Goal: Check status: Check status

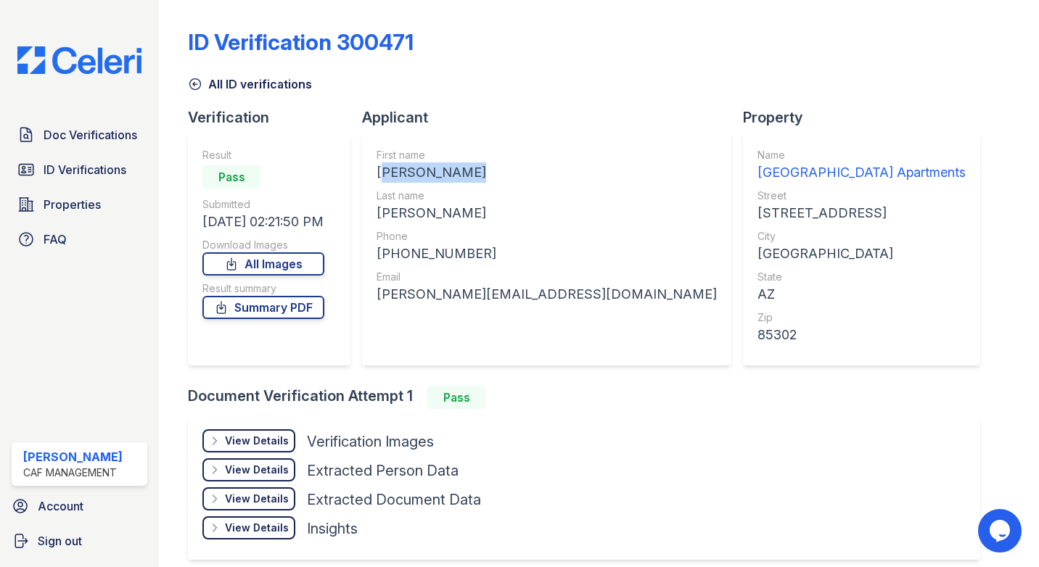
drag, startPoint x: 494, startPoint y: 172, endPoint x: 379, endPoint y: 175, distance: 115.4
click at [379, 175] on div "[PERSON_NAME]" at bounding box center [546, 172] width 340 height 20
copy div "[PERSON_NAME]"
drag, startPoint x: 465, startPoint y: 207, endPoint x: 374, endPoint y: 215, distance: 91.0
click at [374, 215] on div "First name [PERSON_NAME] Last name [PERSON_NAME] Phone [PHONE_NUMBER] Email [PE…" at bounding box center [546, 249] width 369 height 232
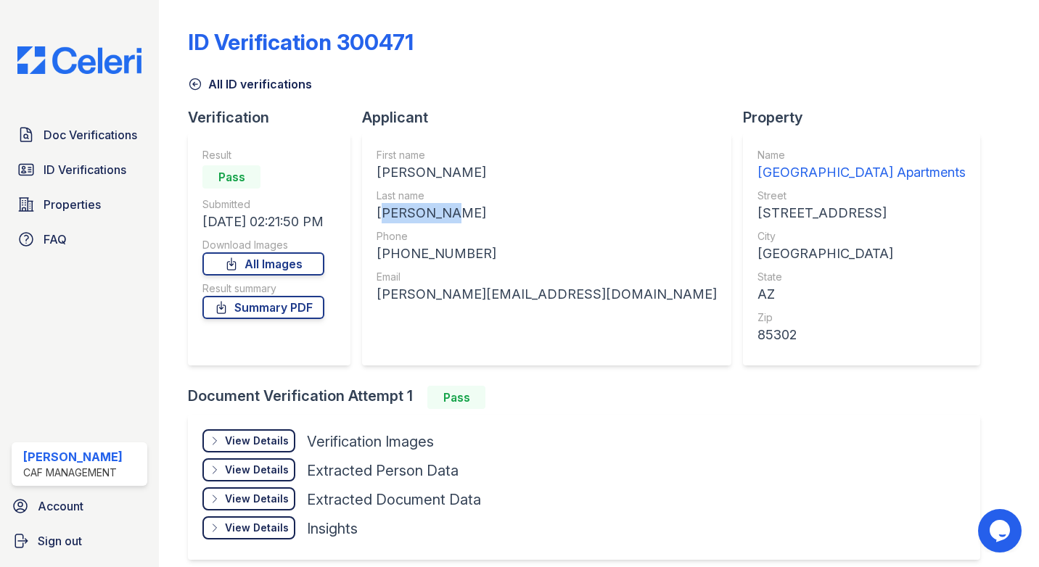
copy div "[PERSON_NAME]"
drag, startPoint x: 476, startPoint y: 257, endPoint x: 395, endPoint y: 260, distance: 81.3
click at [395, 260] on div "+16027770848" at bounding box center [546, 254] width 340 height 20
copy div "6027770848"
drag, startPoint x: 588, startPoint y: 298, endPoint x: 376, endPoint y: 303, distance: 212.6
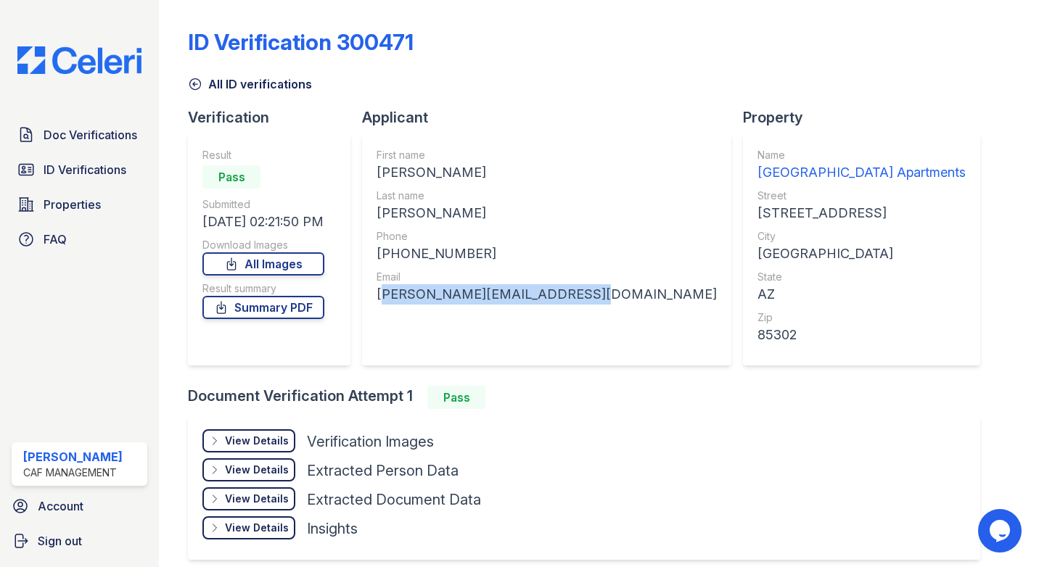
click at [376, 303] on div "First name TOMMEE LEANN Last name EDMONDSON Phone +16027770848 Email tommee.edm…" at bounding box center [546, 249] width 369 height 232
copy div "tommee.edmondson@outlook.com"
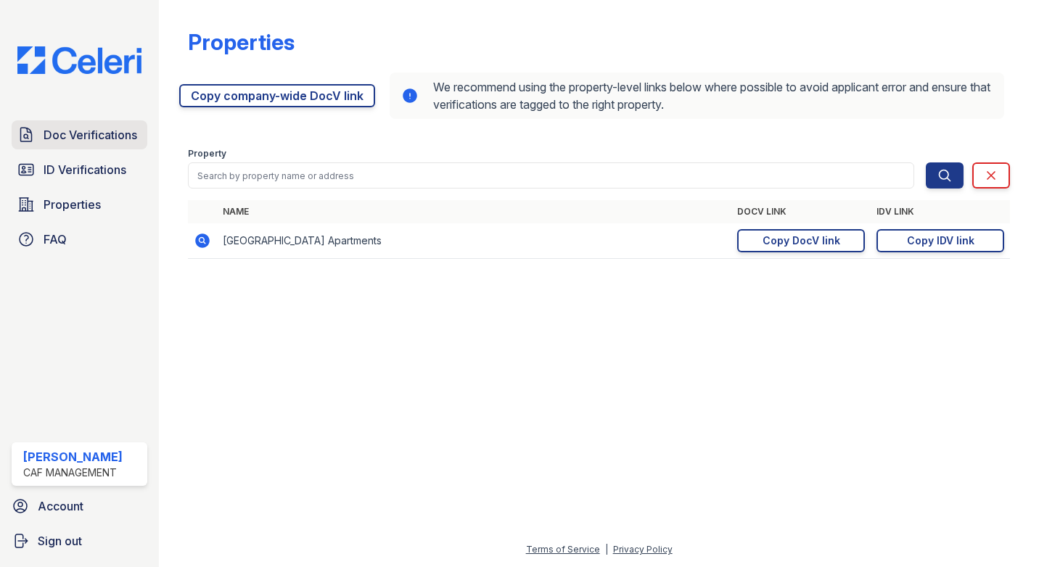
click at [99, 137] on span "Doc Verifications" at bounding box center [91, 134] width 94 height 17
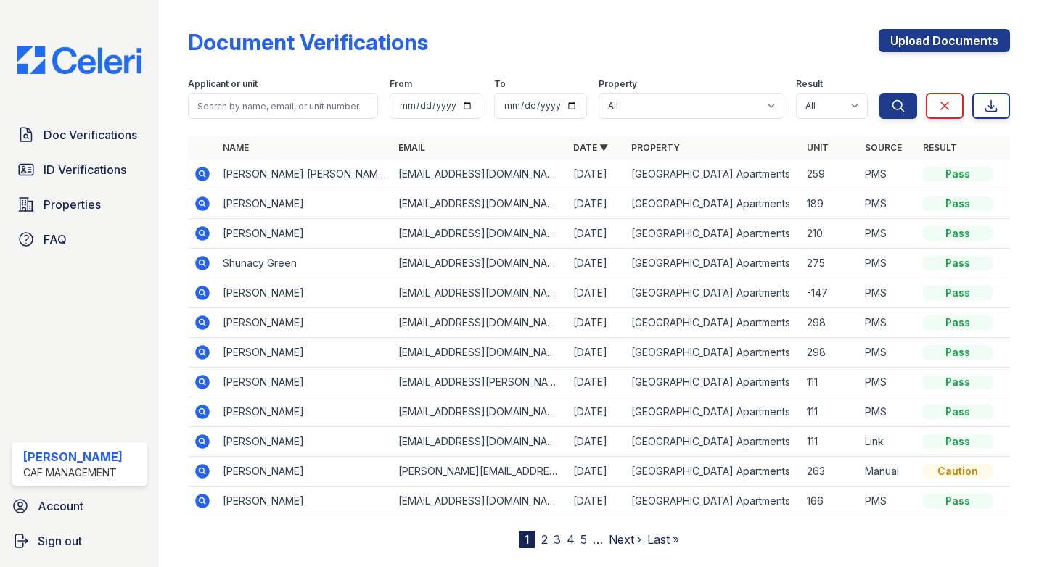
drag, startPoint x: 236, startPoint y: 171, endPoint x: 198, endPoint y: 171, distance: 37.7
click at [238, 171] on td "[PERSON_NAME] [PERSON_NAME]" at bounding box center [305, 175] width 176 height 30
click at [194, 171] on icon at bounding box center [202, 173] width 17 height 17
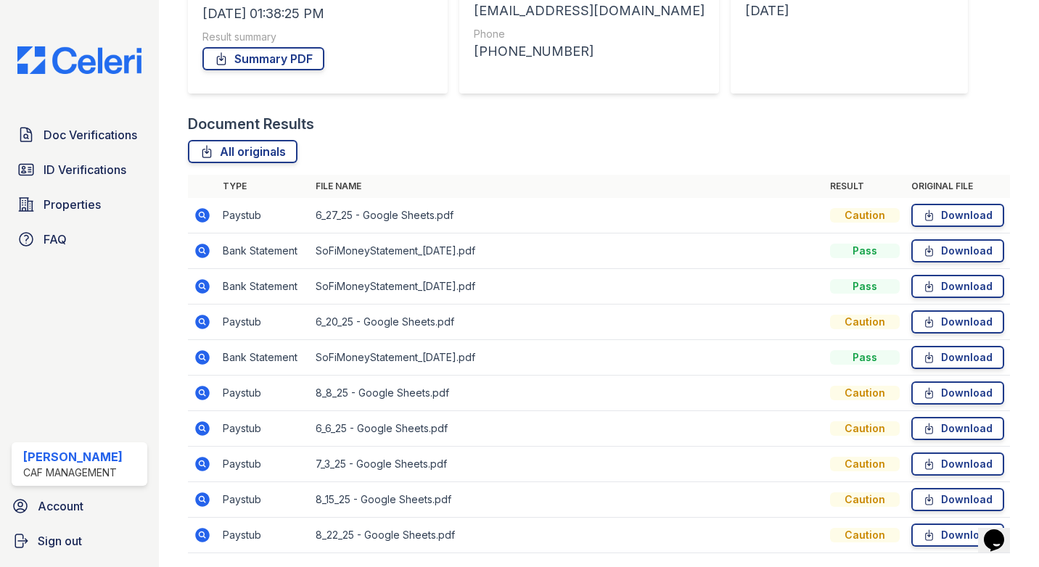
scroll to position [290, 0]
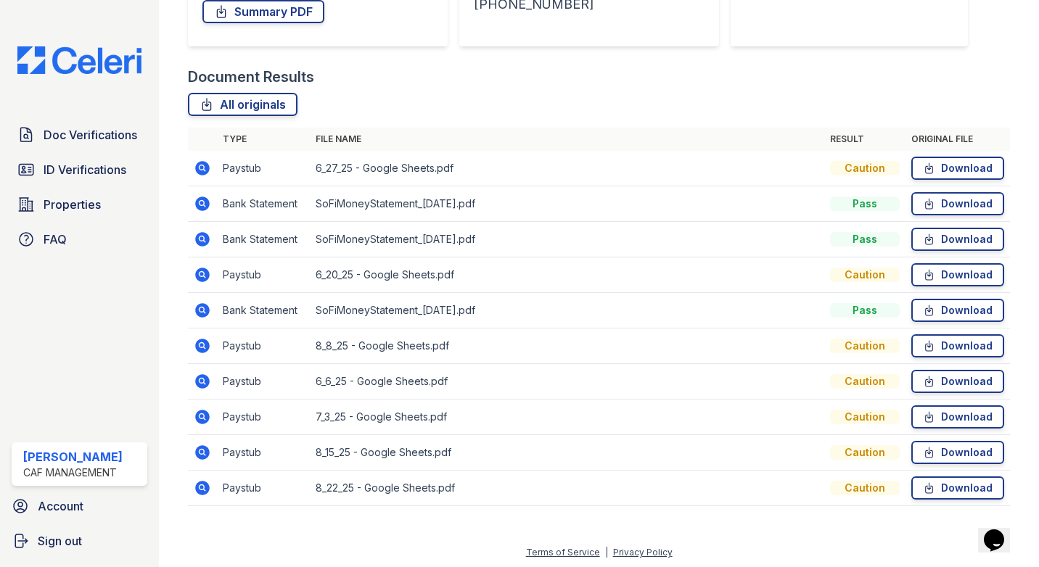
click at [201, 168] on icon at bounding box center [201, 167] width 4 height 4
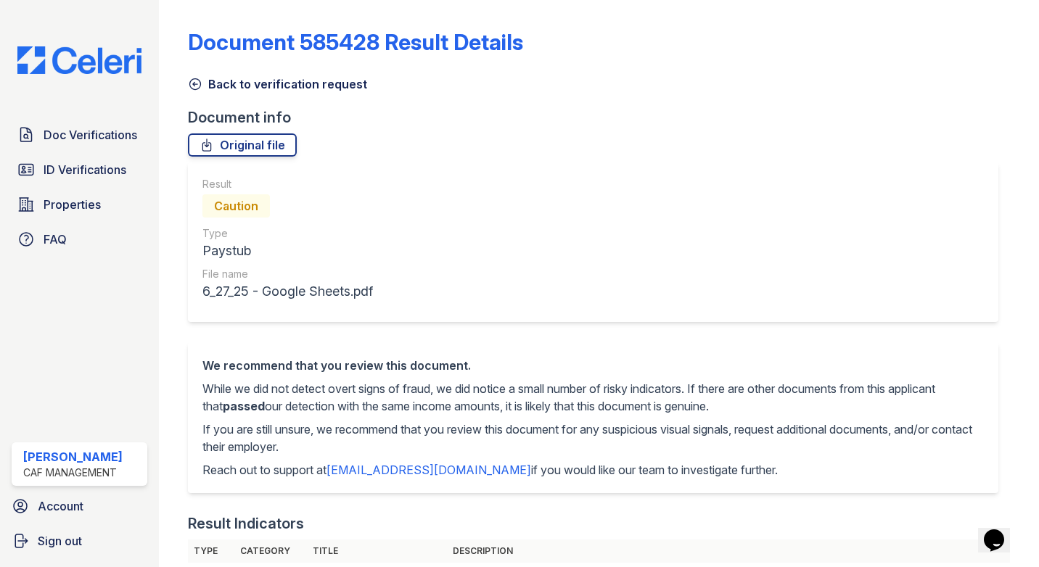
click at [193, 77] on icon at bounding box center [195, 84] width 15 height 15
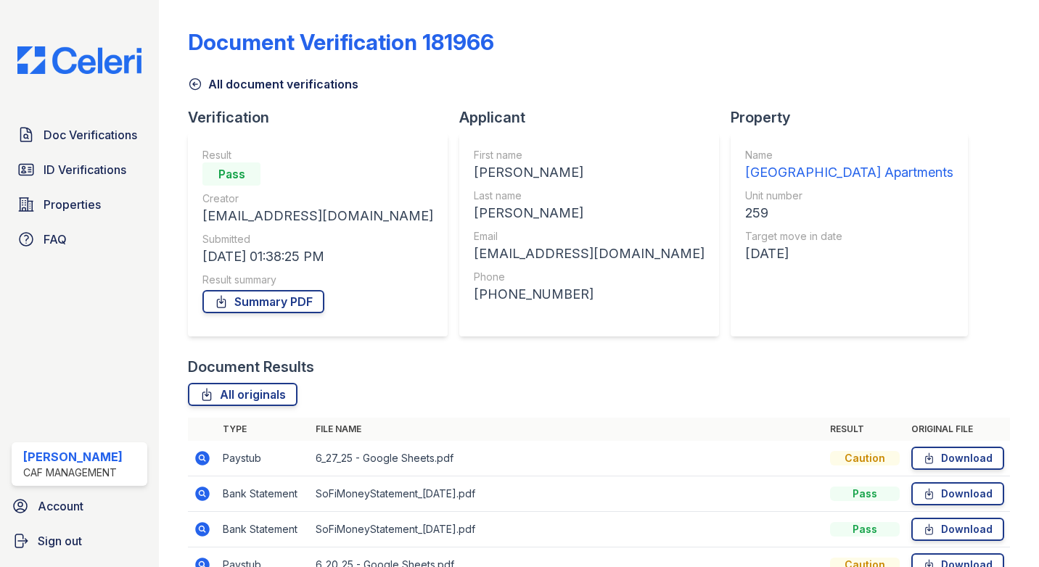
click at [199, 490] on icon at bounding box center [202, 494] width 15 height 15
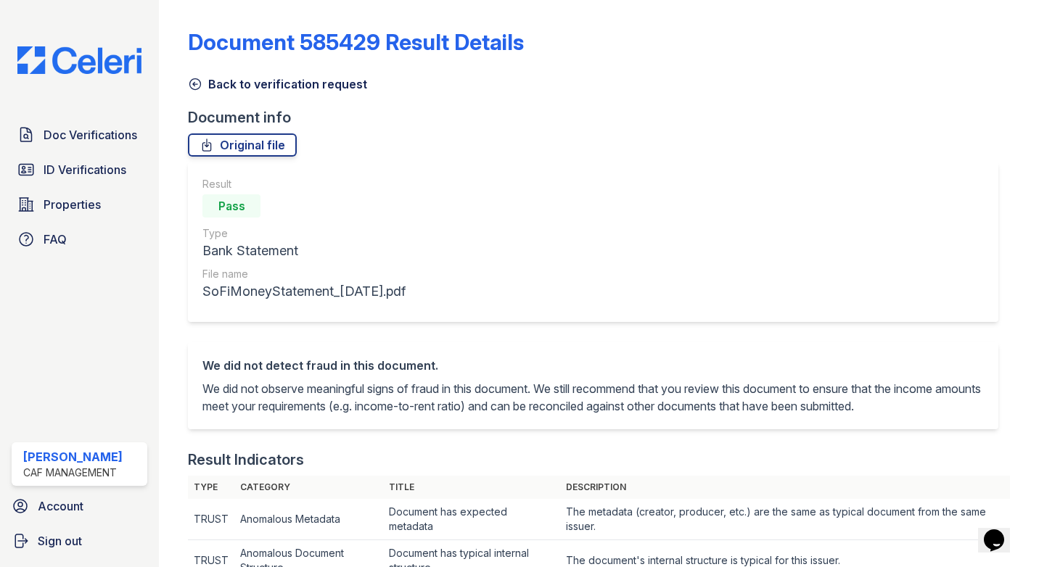
scroll to position [73, 0]
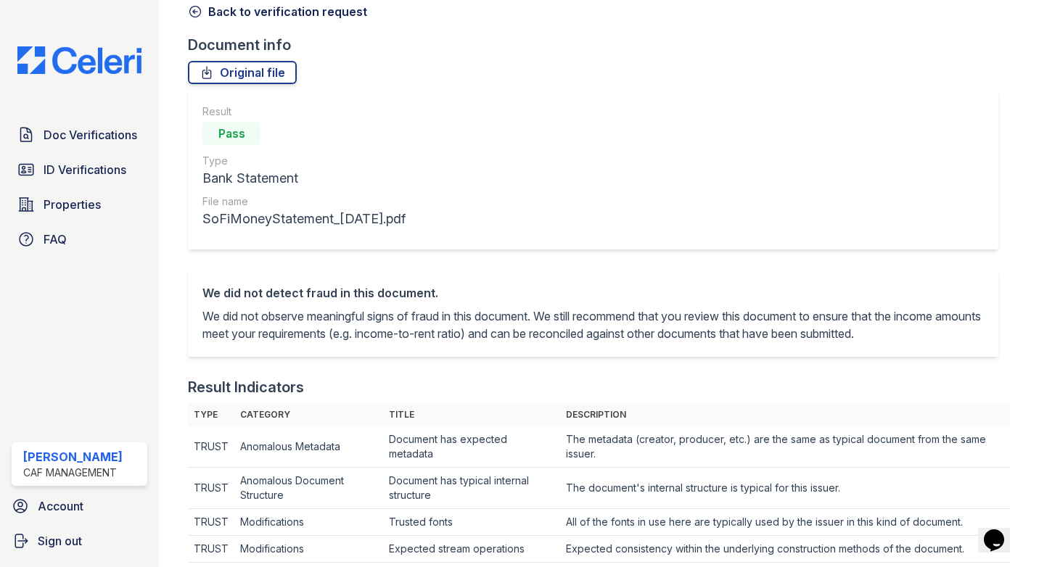
drag, startPoint x: 190, startPoint y: 10, endPoint x: 225, endPoint y: 36, distance: 43.5
click at [190, 10] on icon at bounding box center [195, 12] width 11 height 11
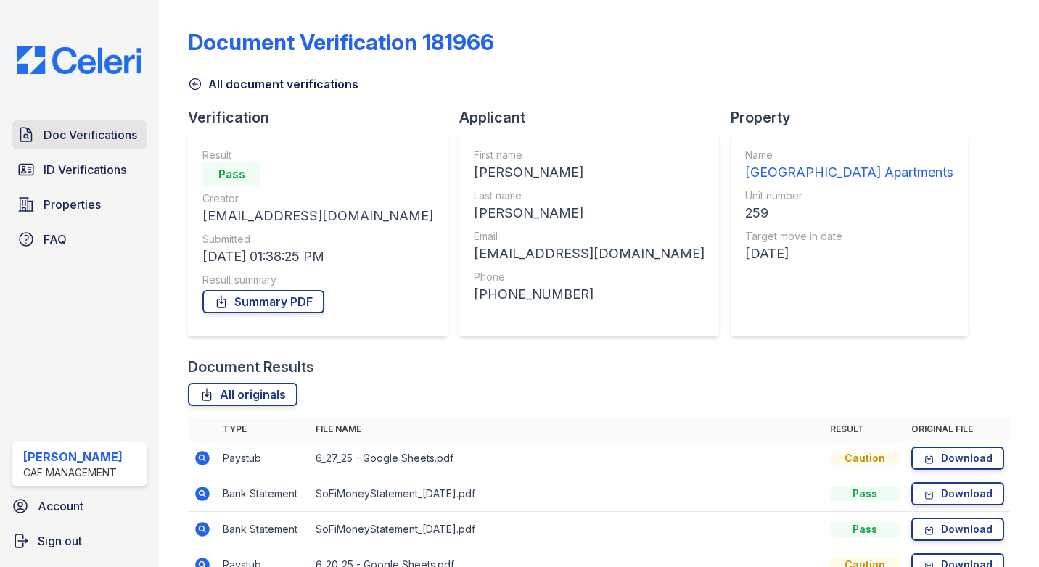
click at [48, 138] on span "Doc Verifications" at bounding box center [91, 134] width 94 height 17
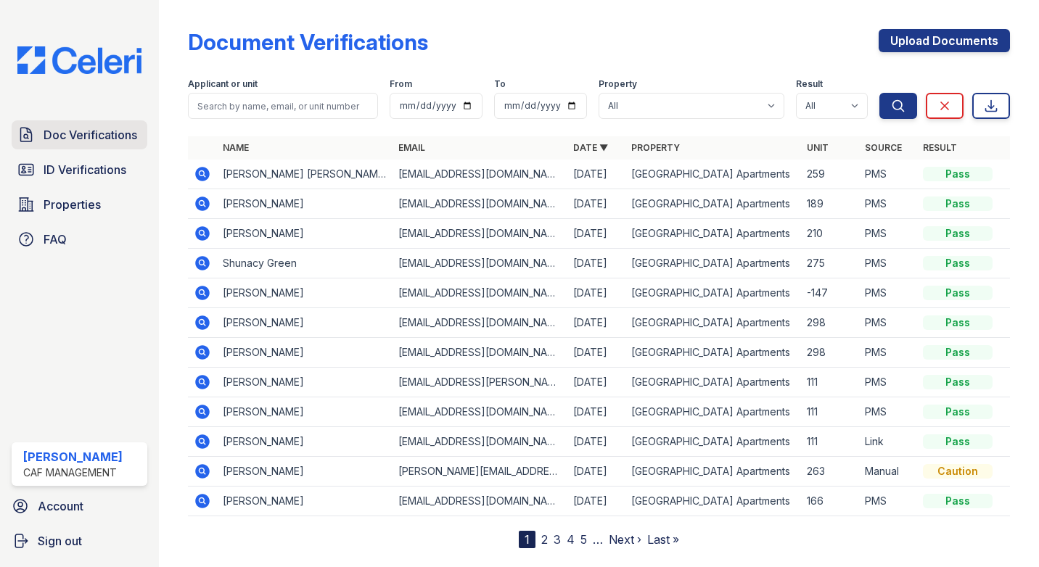
click at [91, 147] on link "Doc Verifications" at bounding box center [80, 134] width 136 height 29
